Goal: Task Accomplishment & Management: Use online tool/utility

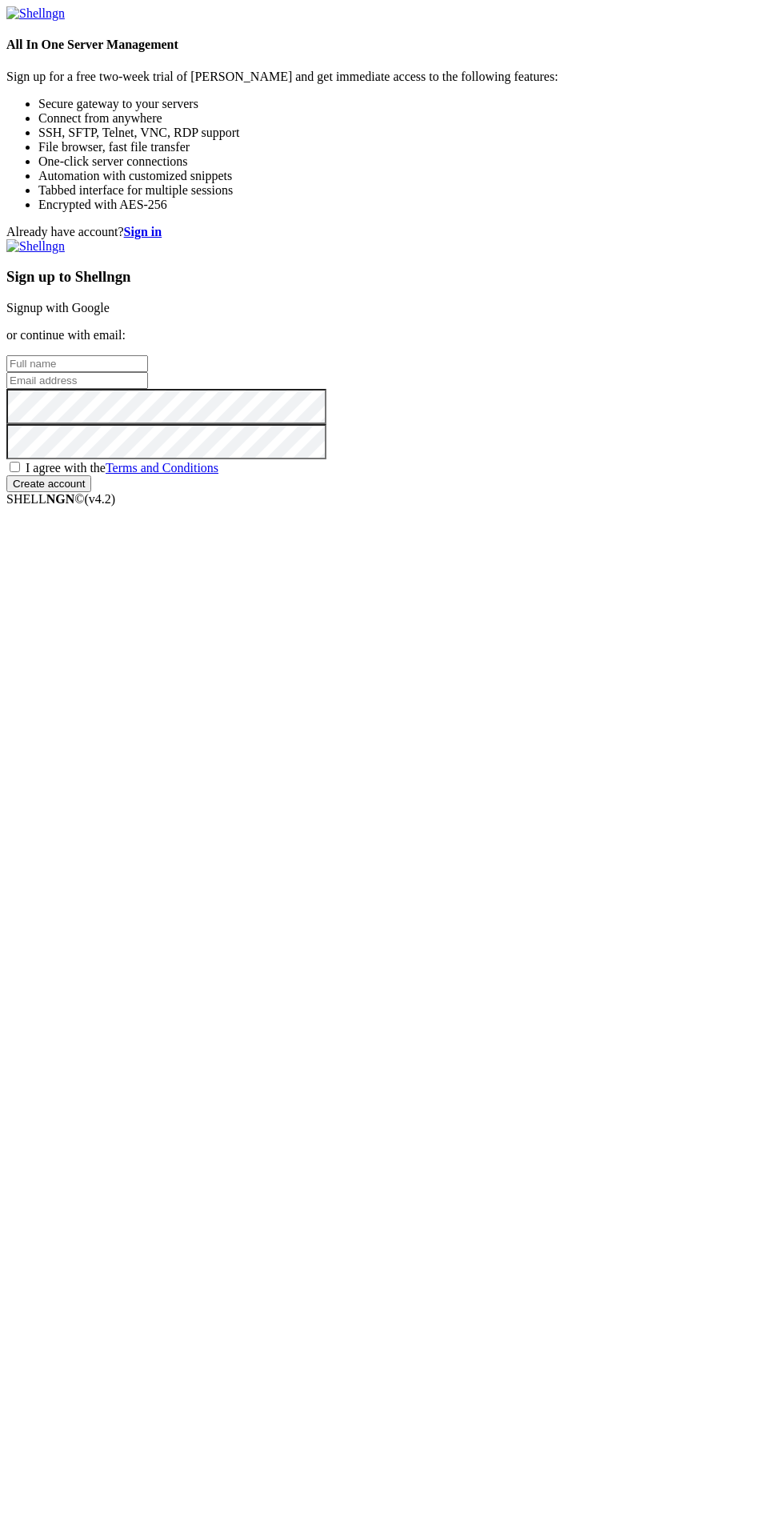
click at [109, 315] on link "Signup with Google" at bounding box center [58, 307] width 104 height 14
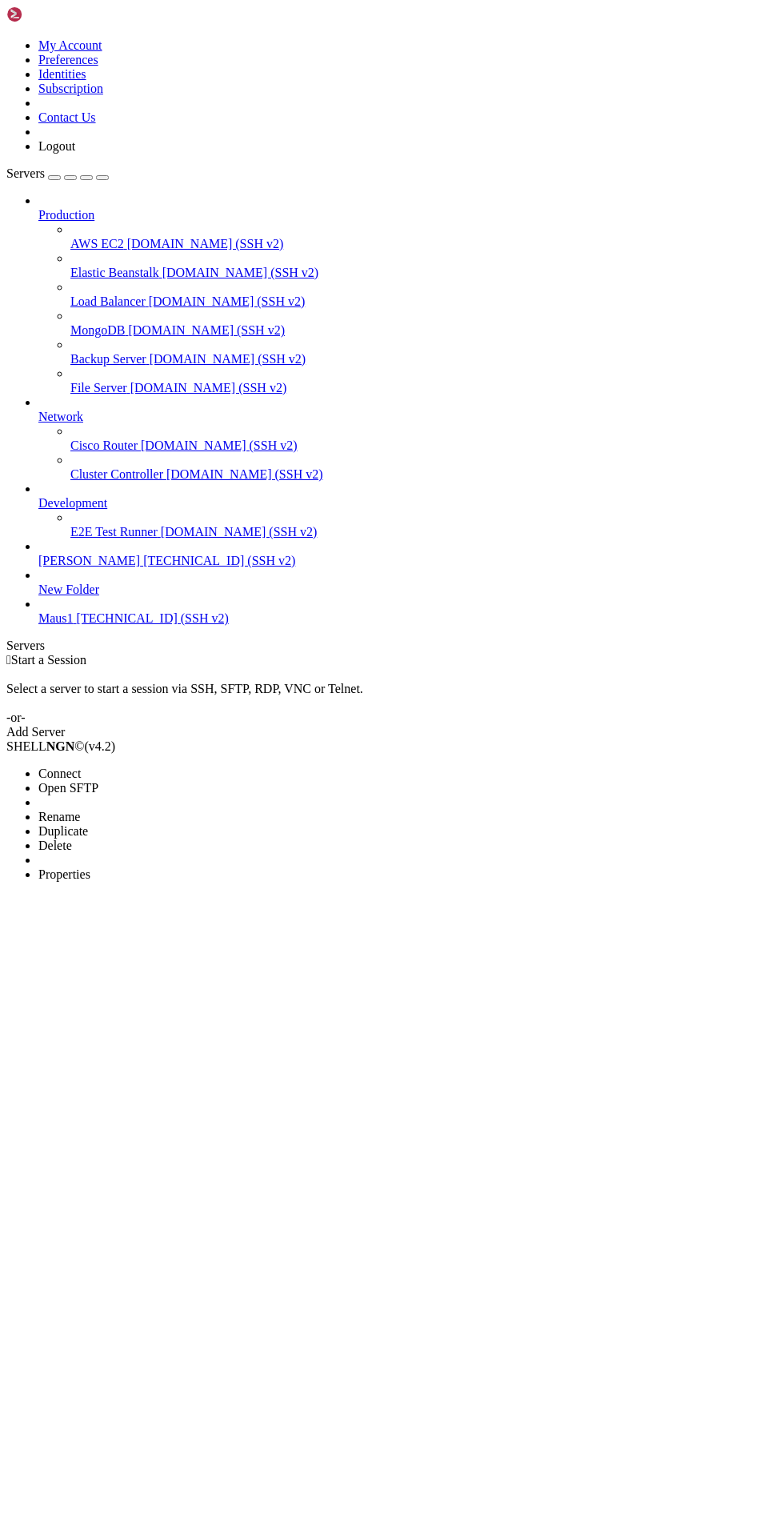
click at [149, 767] on li "Connect" at bounding box center [111, 773] width 146 height 14
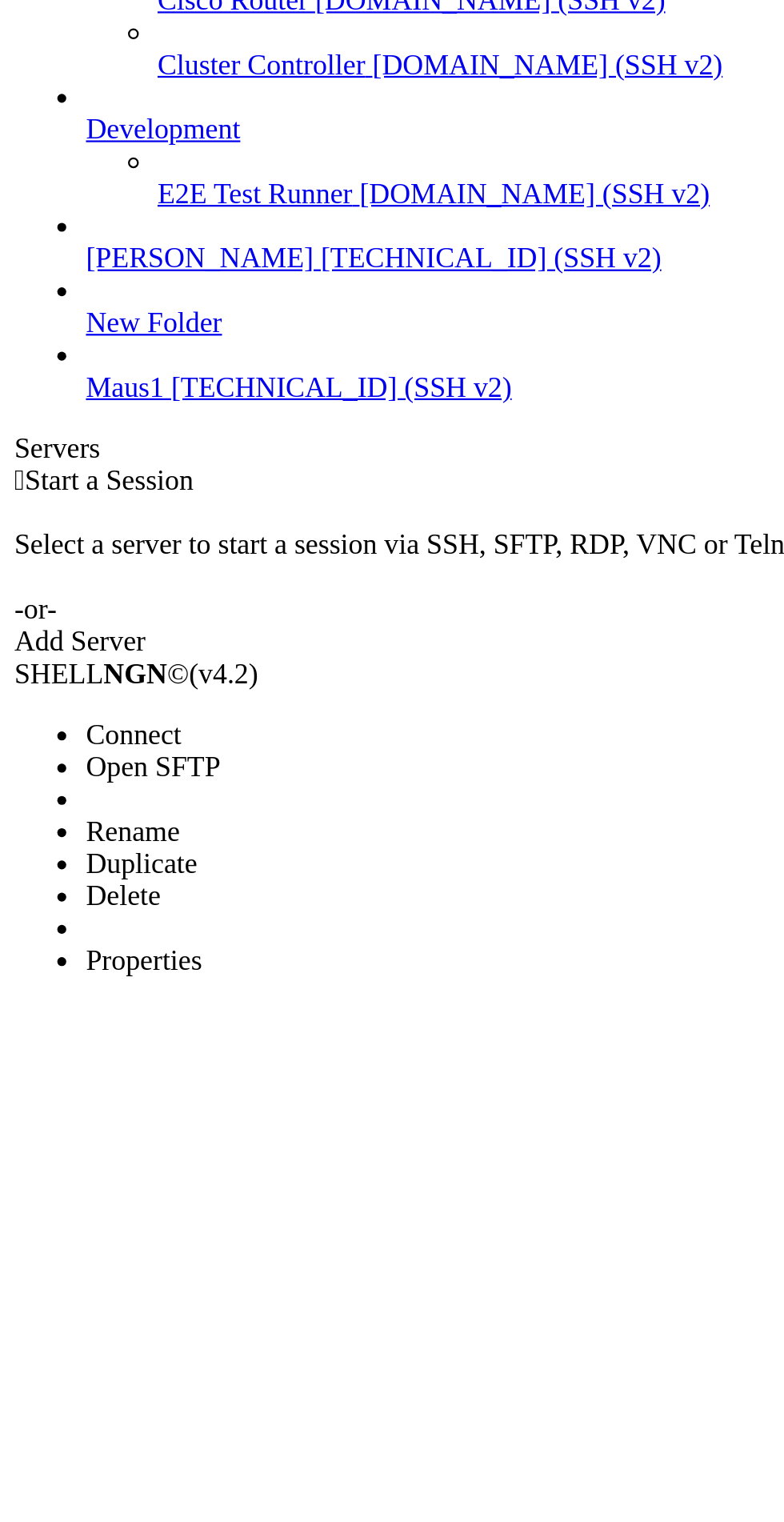
click at [119, 767] on li "Connect" at bounding box center [111, 773] width 146 height 14
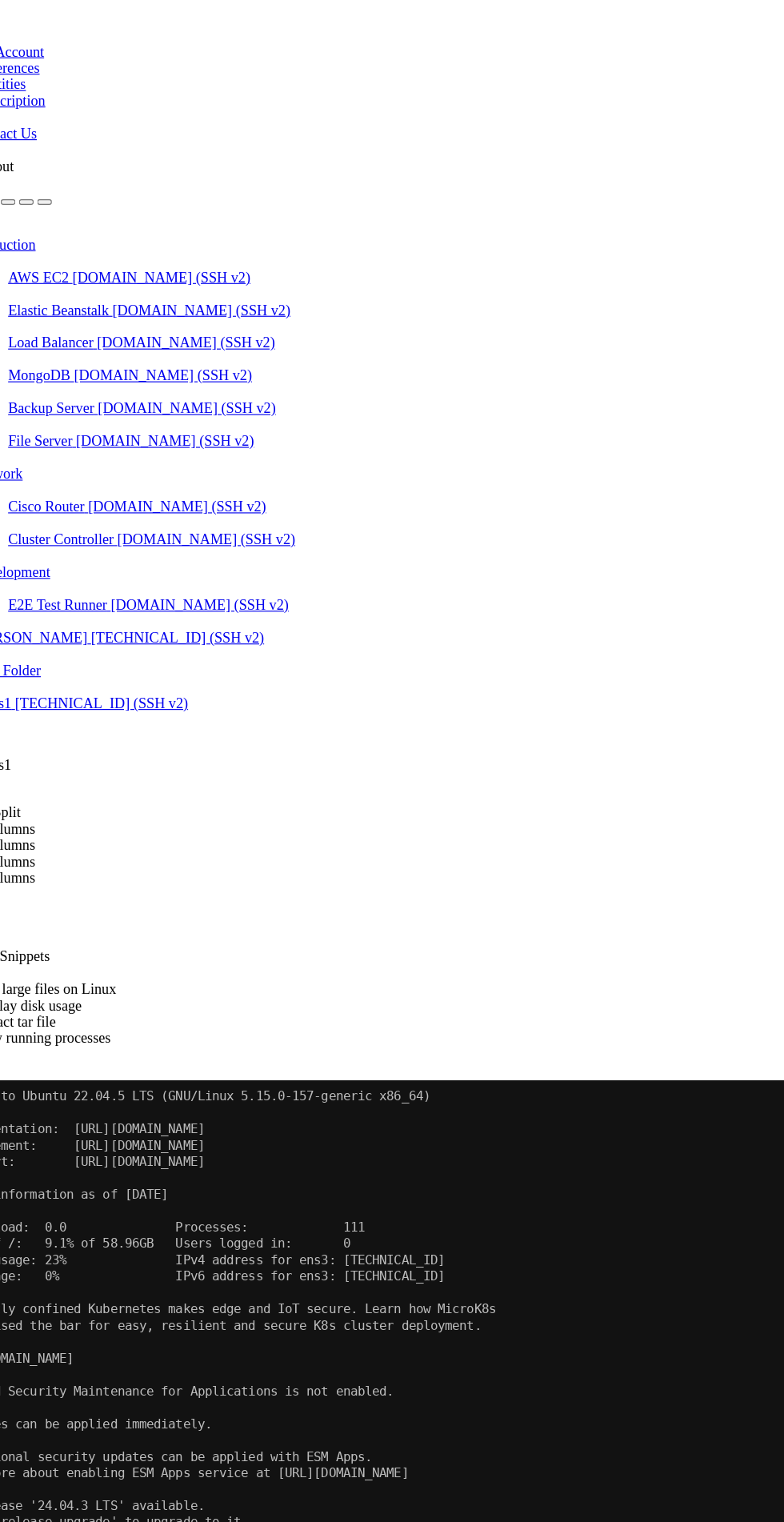
click at [70, 995] on button "Reconnect" at bounding box center [38, 1004] width 64 height 17
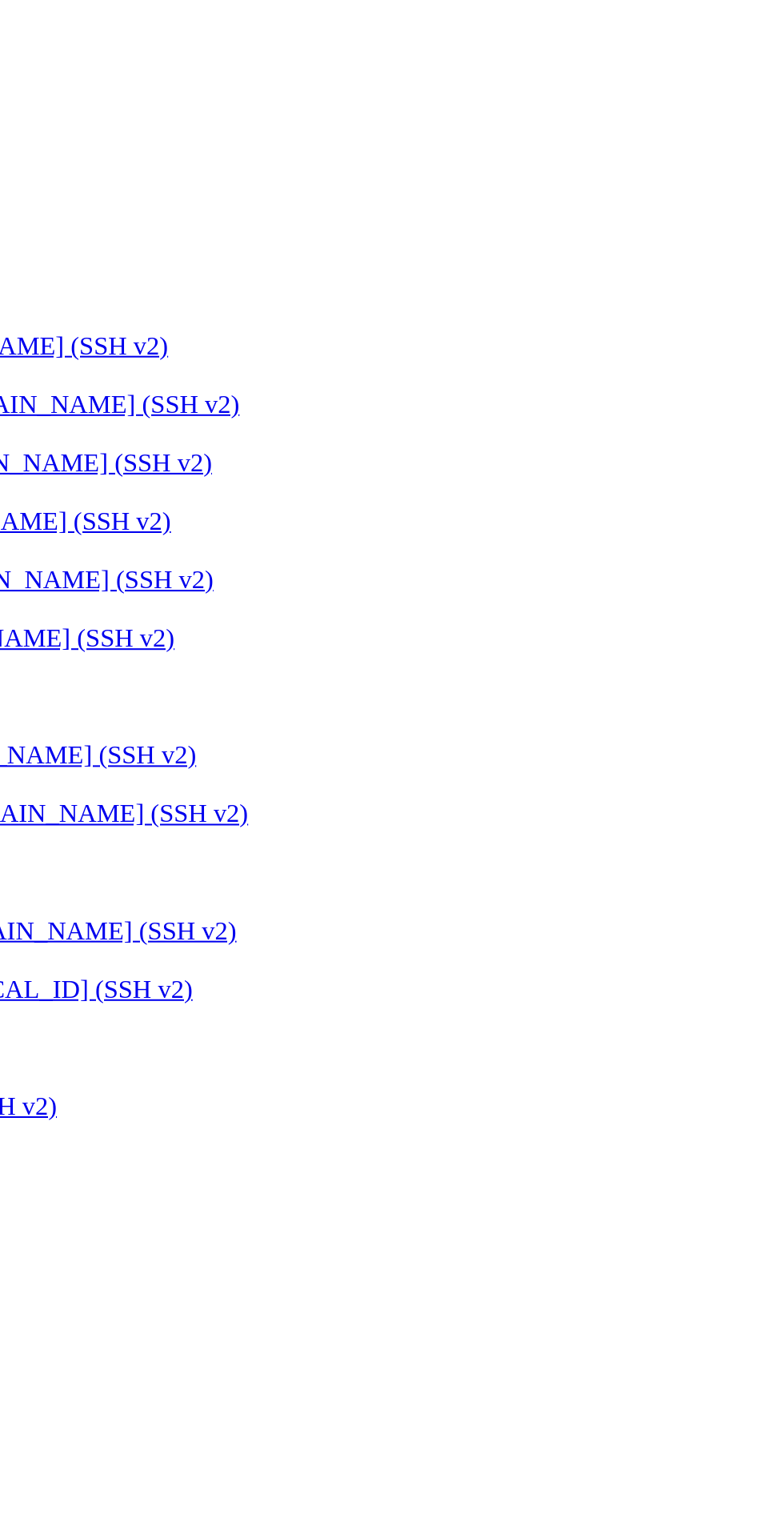
click at [70, 995] on button "Reconnect" at bounding box center [38, 1004] width 64 height 17
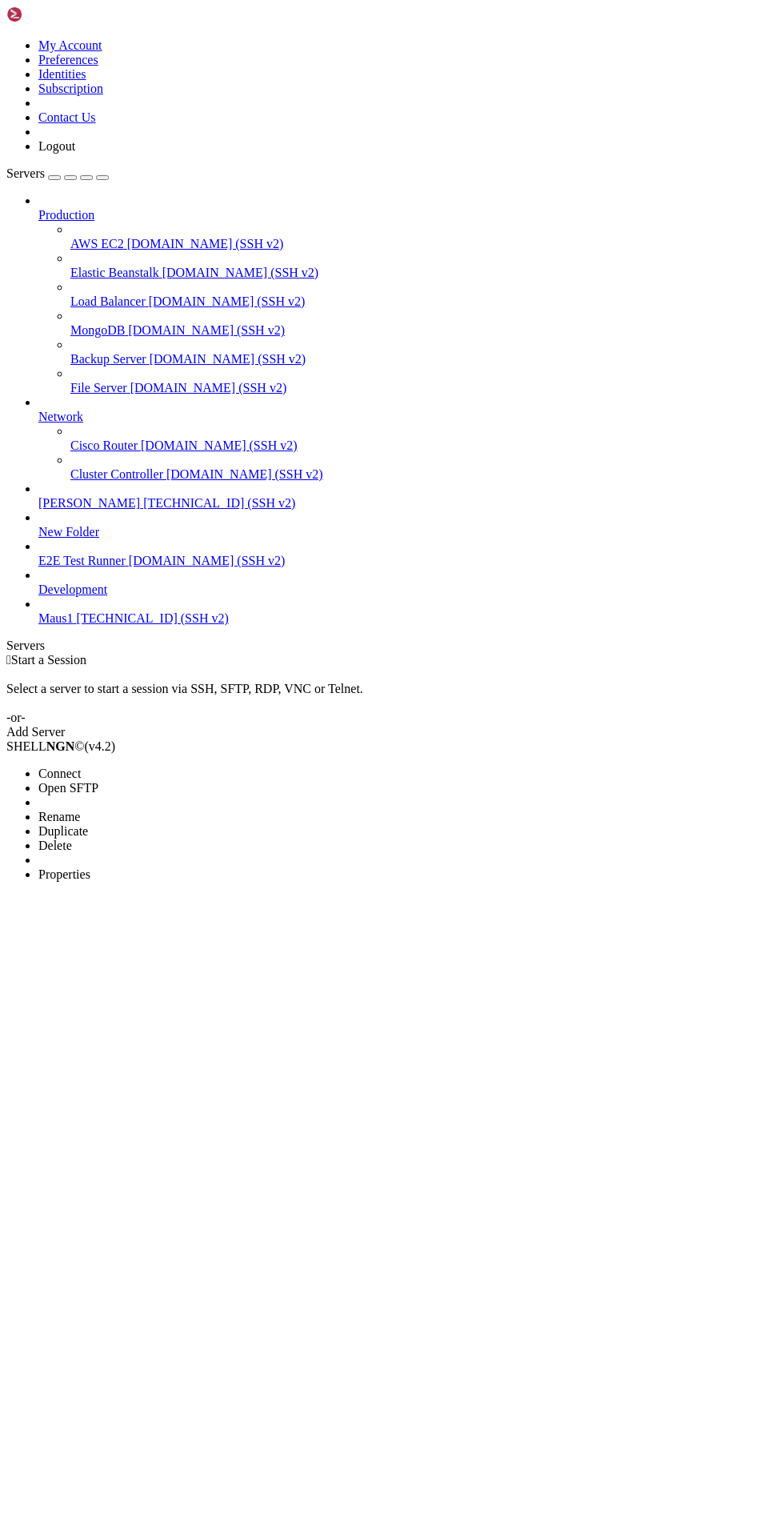
click at [115, 767] on li "Connect" at bounding box center [111, 773] width 146 height 14
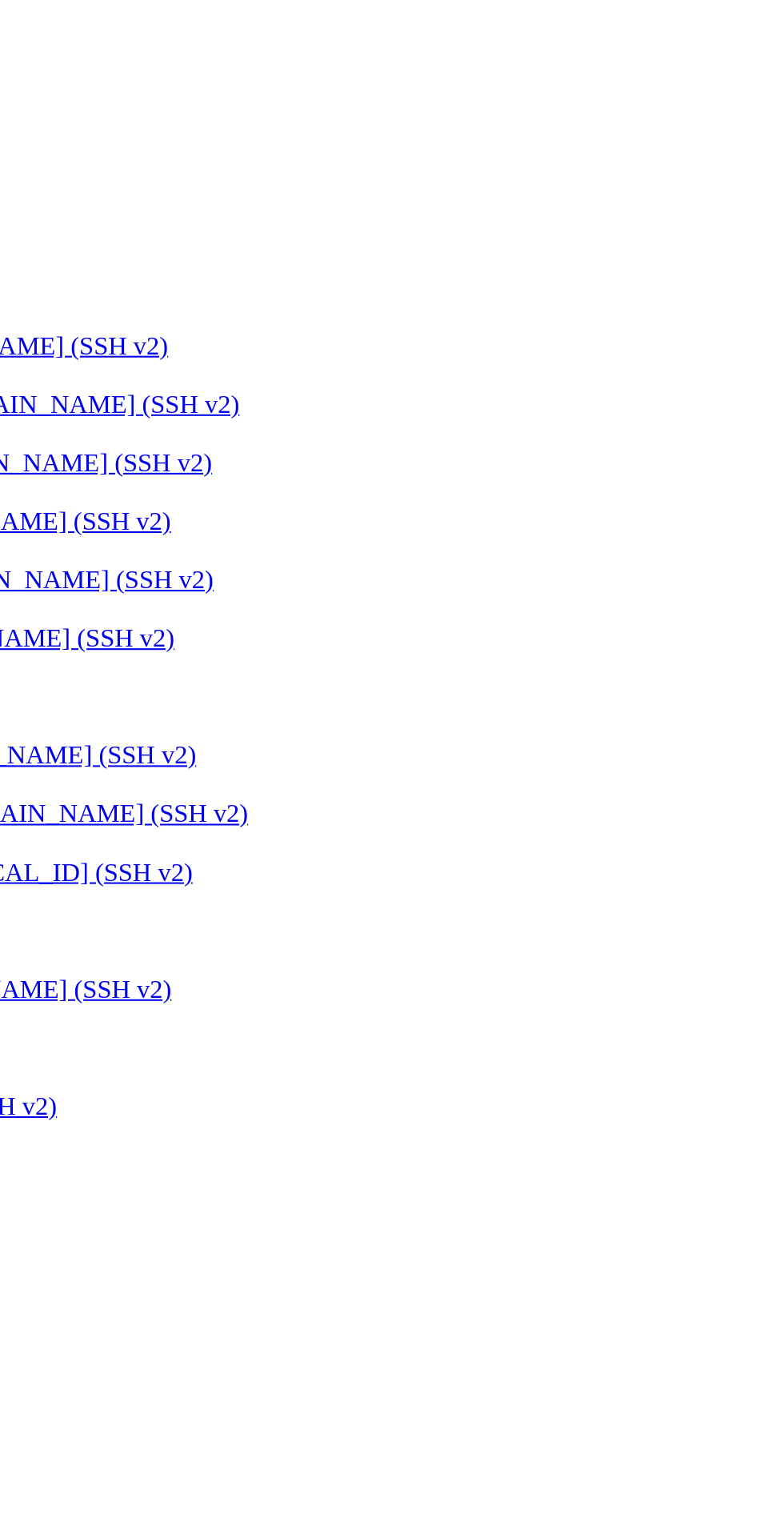
scroll to position [80629, 0]
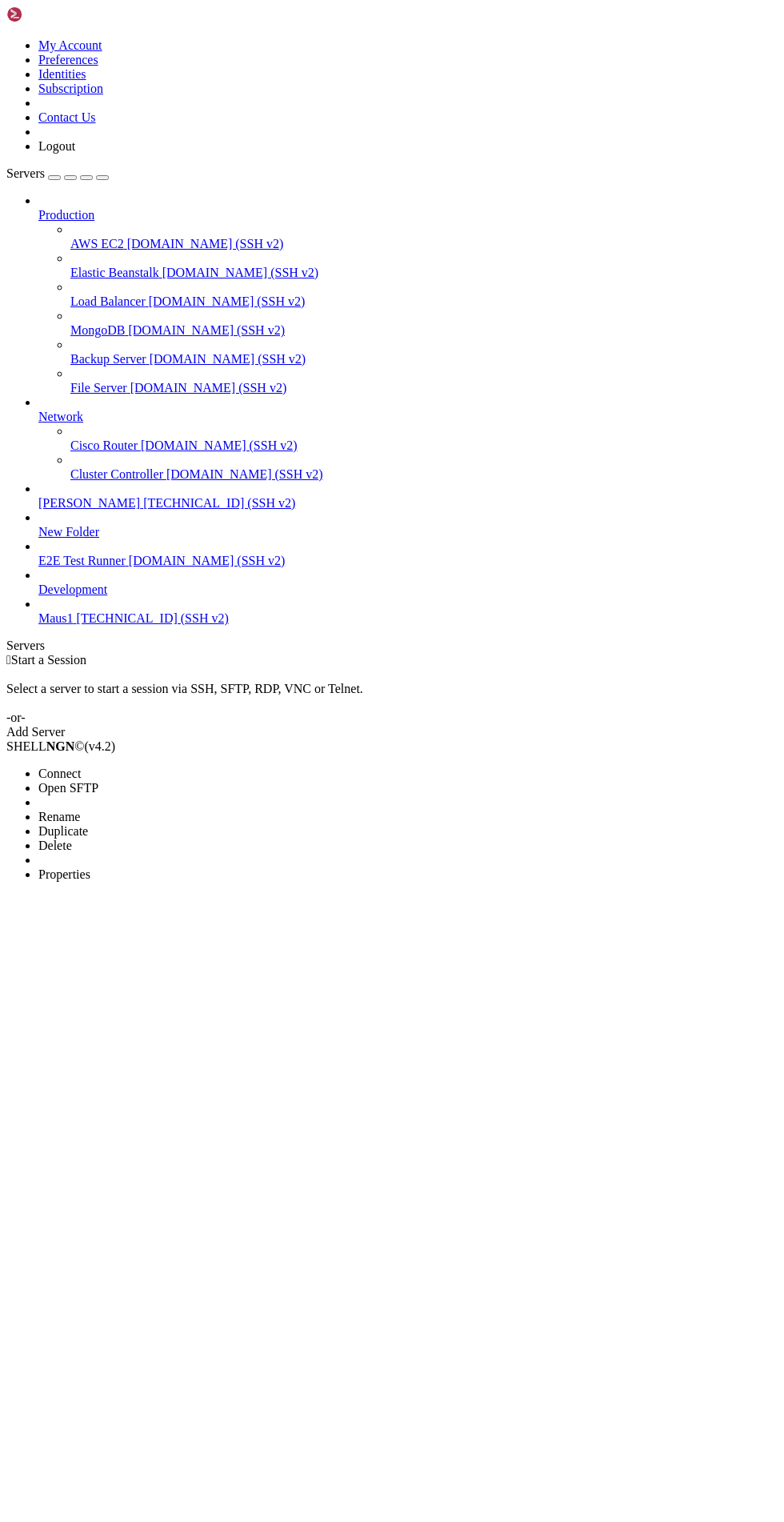
click at [60, 767] on span "Connect" at bounding box center [59, 773] width 42 height 14
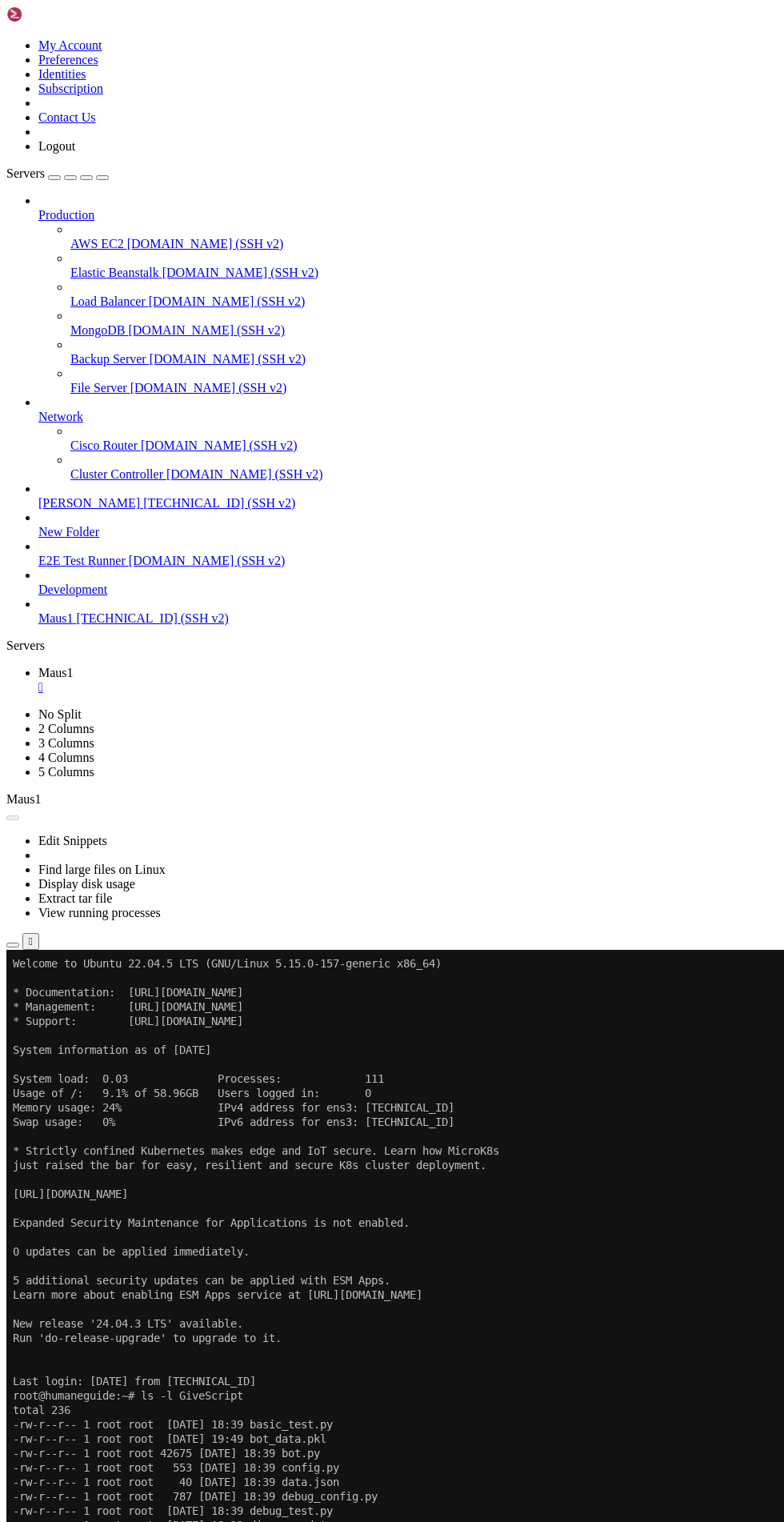
click at [70, 995] on button "Reconnect" at bounding box center [38, 1004] width 64 height 17
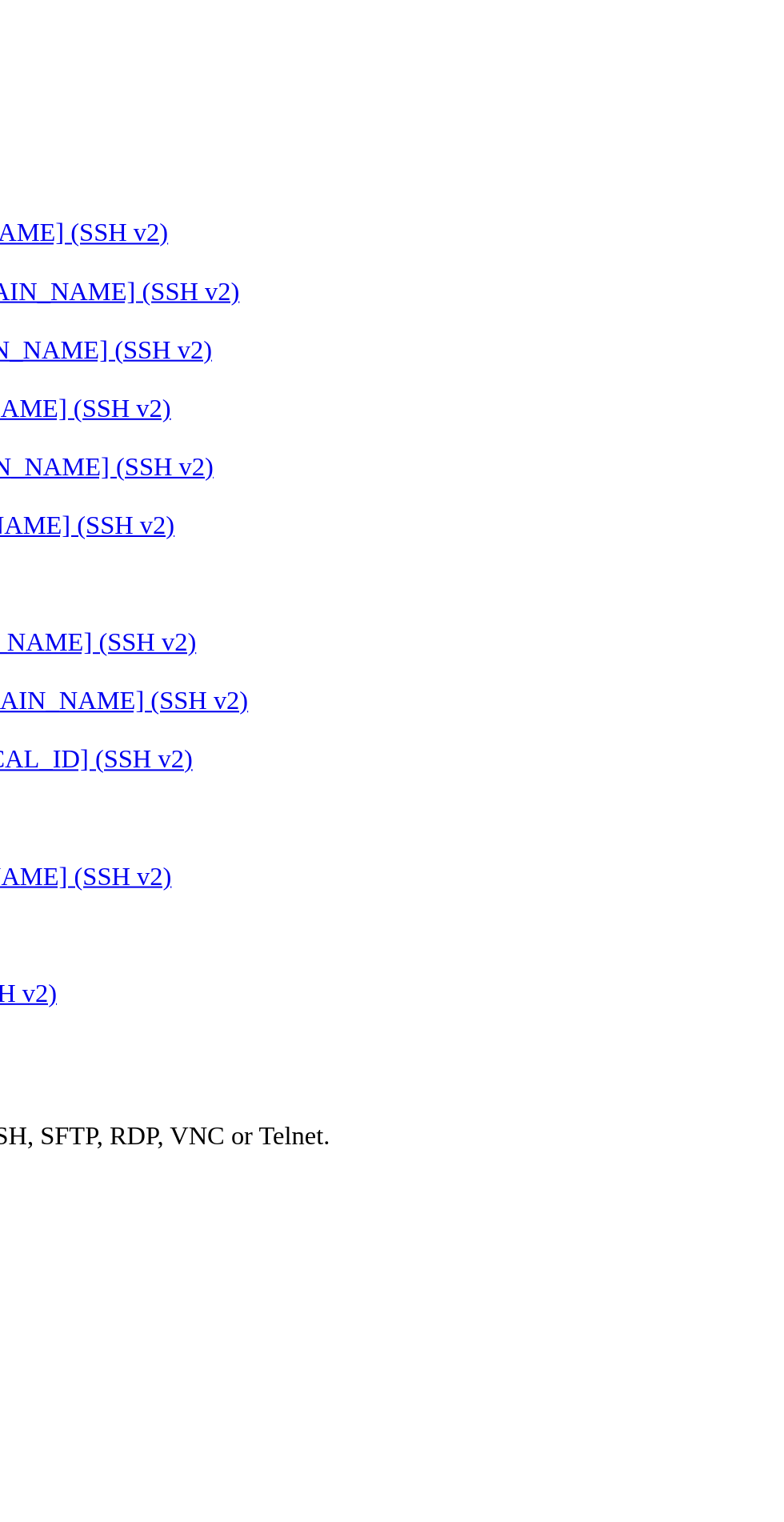
click at [481, 725] on link "Add Server" at bounding box center [392, 731] width 771 height 14
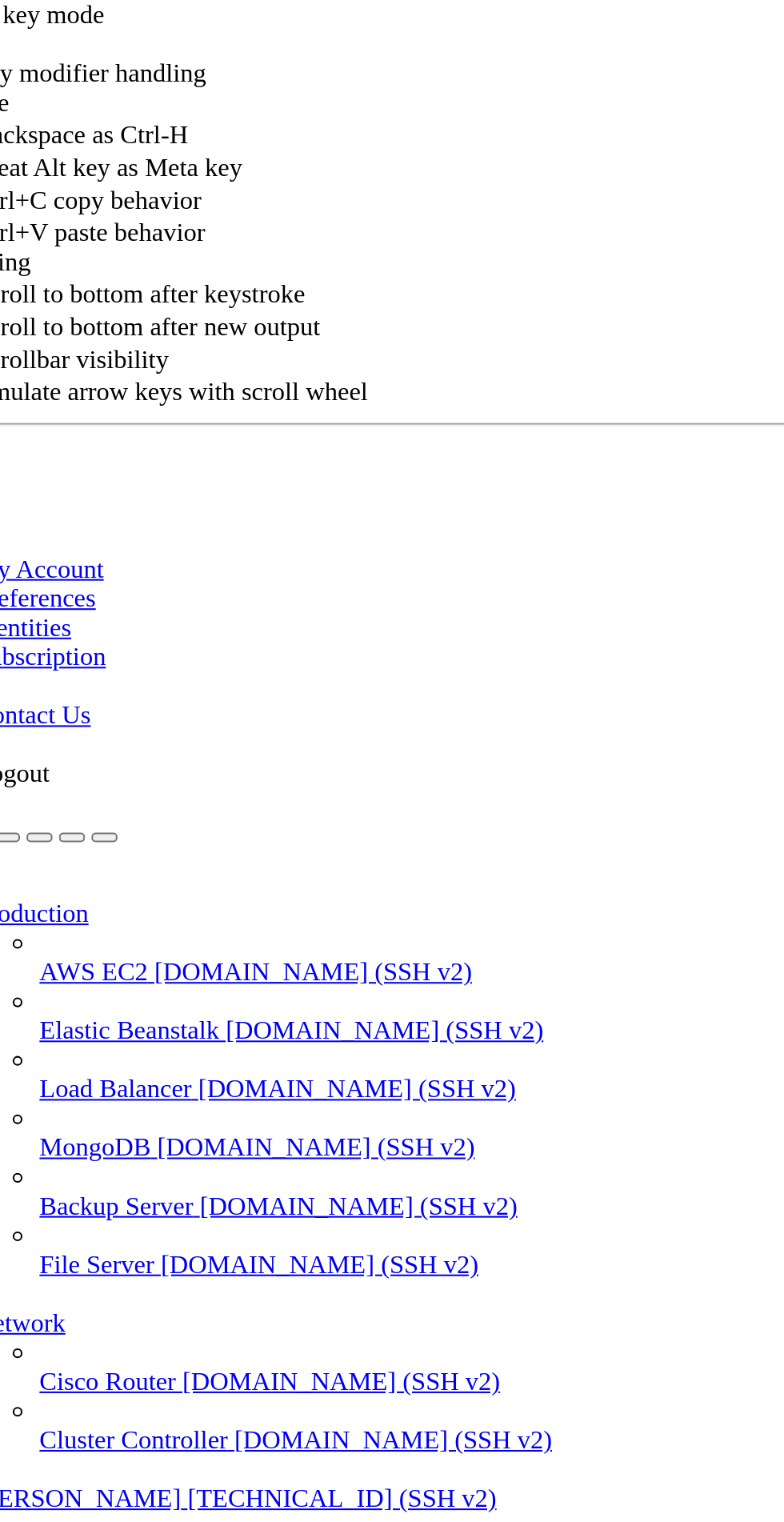
click at [101, 673] on div "Server Details Settings Name Protocol SSH v2 Icon" at bounding box center [392, 344] width 771 height 661
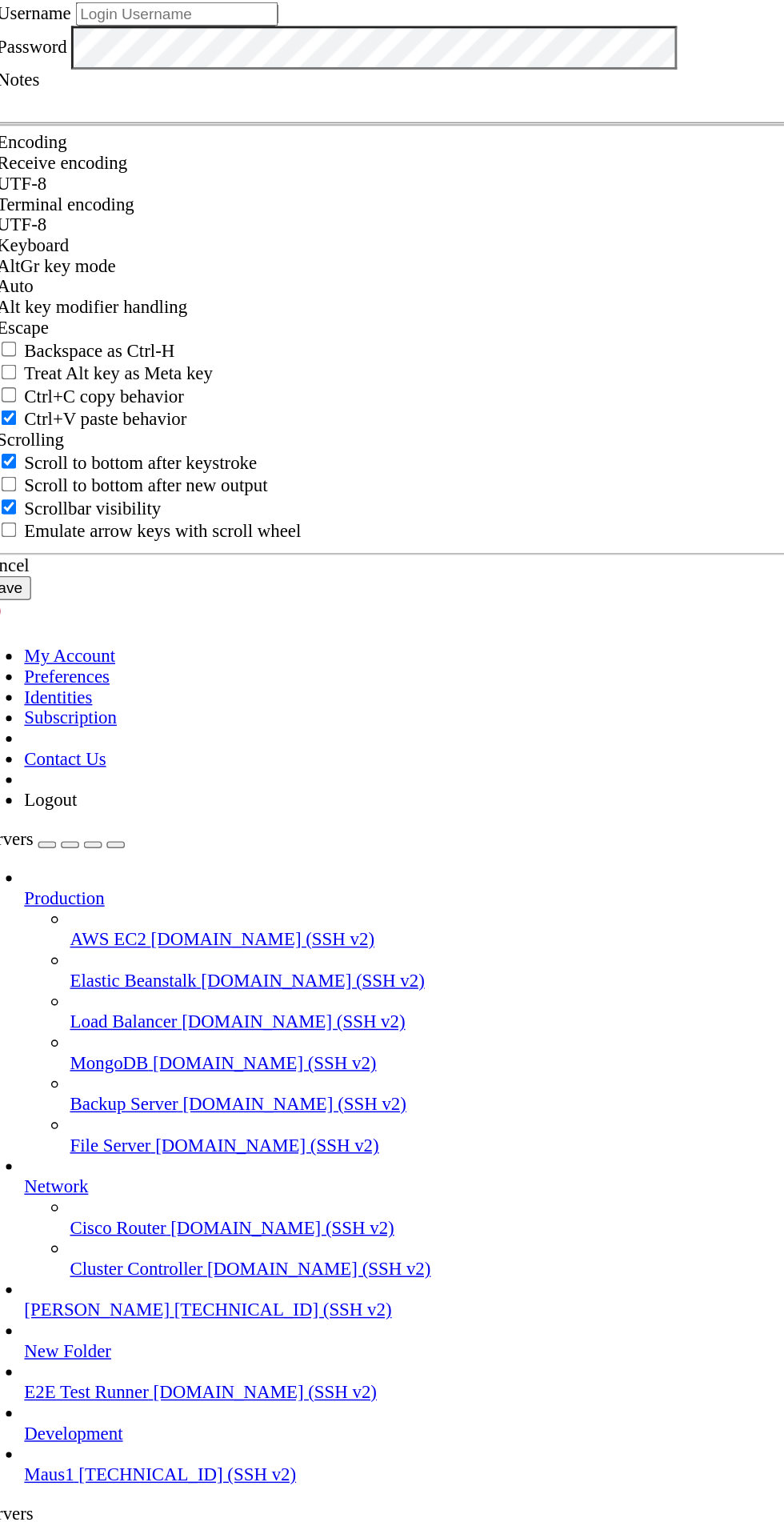
click at [482, 656] on div "Cancel" at bounding box center [392, 649] width 771 height 14
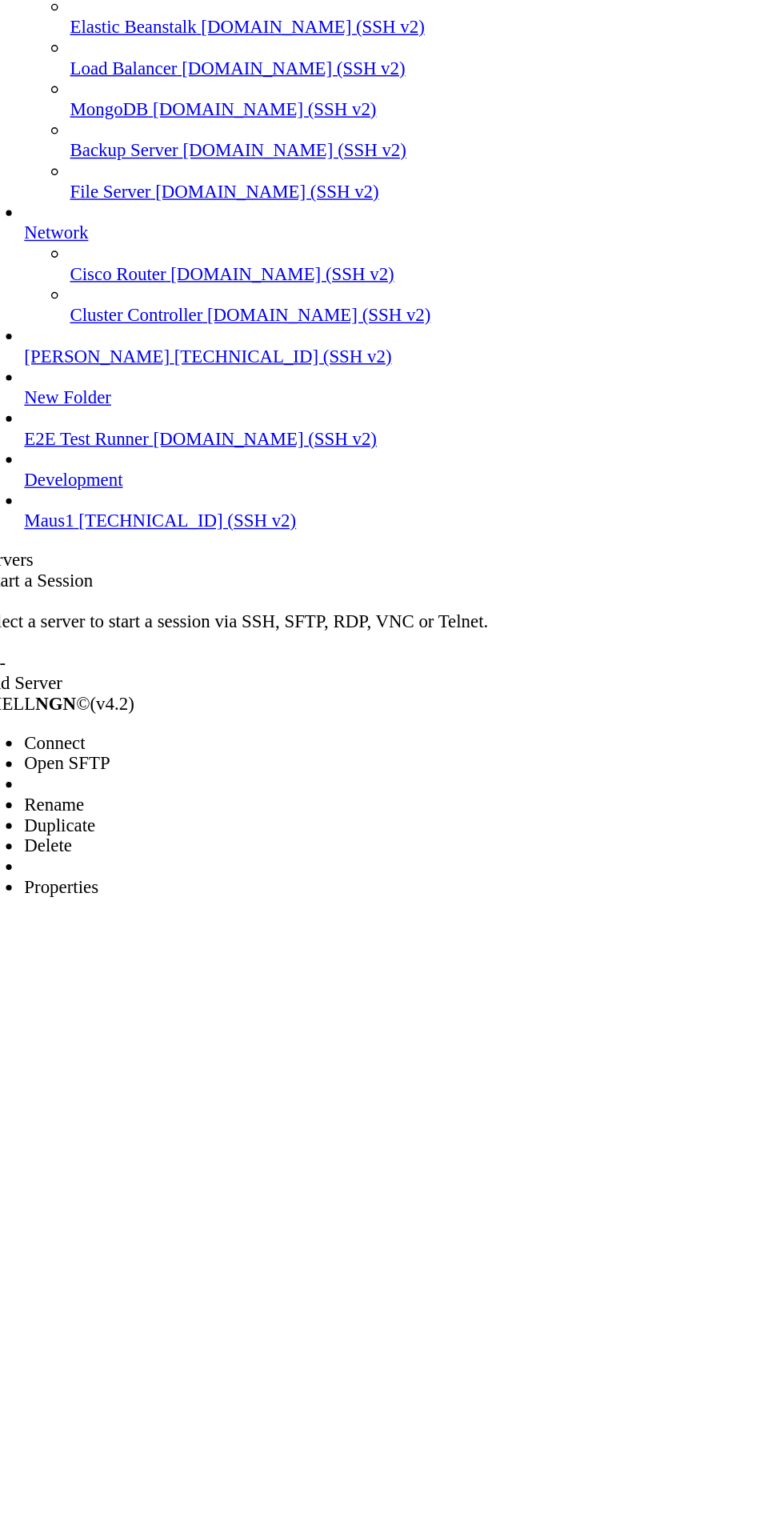
click at [69, 767] on span "Connect" at bounding box center [59, 773] width 42 height 14
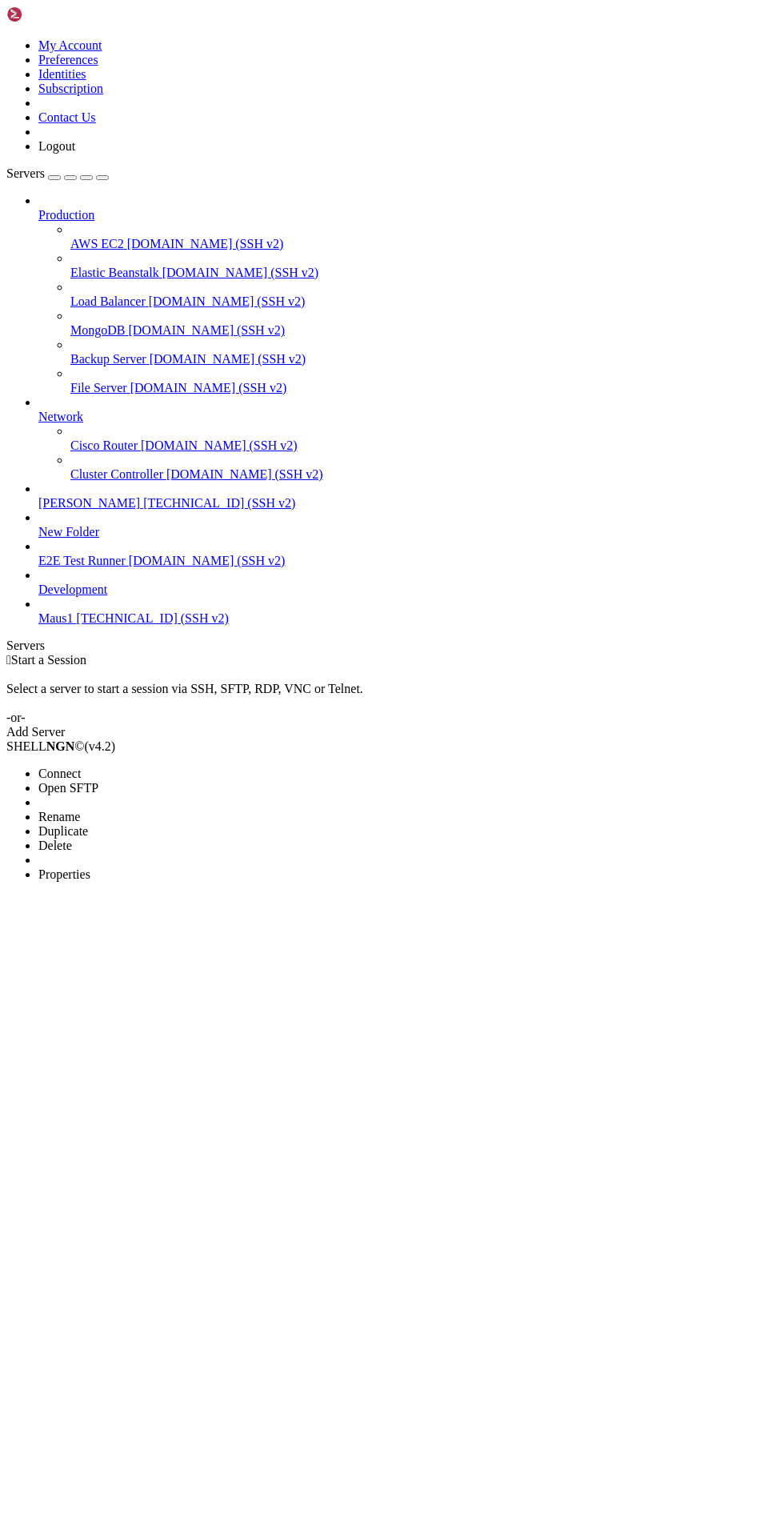
click at [57, 767] on span "Connect" at bounding box center [59, 773] width 42 height 14
